Goal: Book appointment/travel/reservation

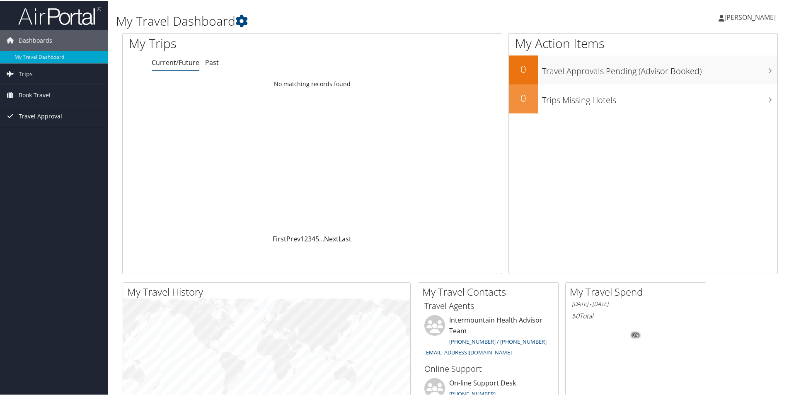
click at [42, 120] on span "Travel Approval" at bounding box center [41, 115] width 44 height 21
click at [34, 143] on link "Approved Trips" at bounding box center [54, 144] width 108 height 12
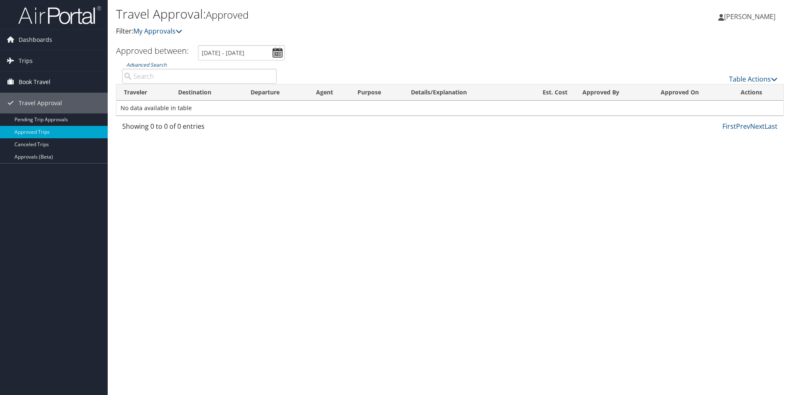
click at [35, 80] on span "Book Travel" at bounding box center [35, 82] width 32 height 21
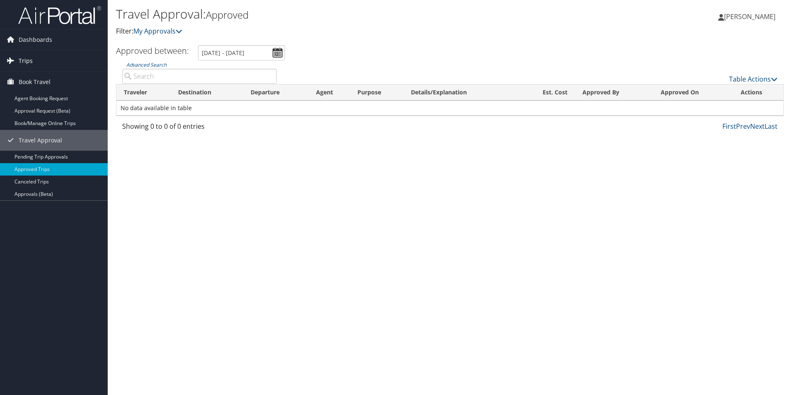
click at [31, 62] on span "Trips" at bounding box center [26, 61] width 14 height 21
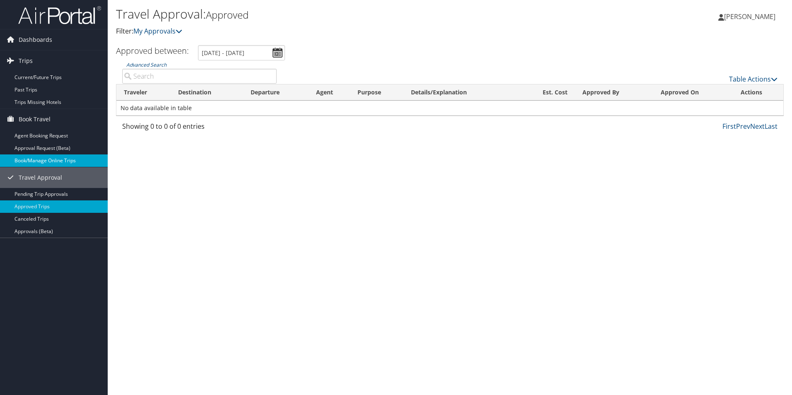
click at [41, 159] on link "Book/Manage Online Trips" at bounding box center [54, 161] width 108 height 12
